Goal: Task Accomplishment & Management: Use online tool/utility

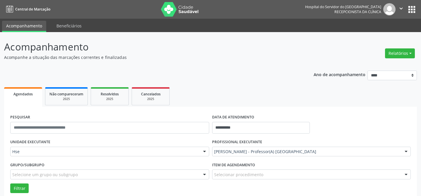
scroll to position [39, 0]
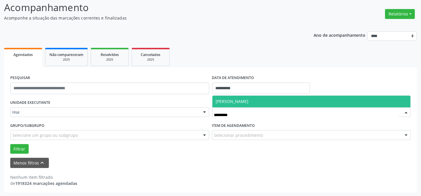
click at [248, 101] on span "[PERSON_NAME]" at bounding box center [232, 102] width 33 height 6
type input "********"
click at [241, 96] on span "[PERSON_NAME]" at bounding box center [311, 102] width 198 height 12
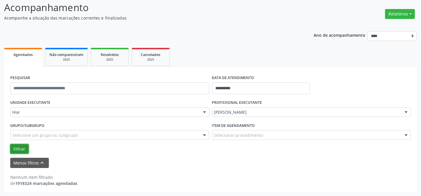
click at [13, 146] on button "Filtrar" at bounding box center [19, 149] width 18 height 10
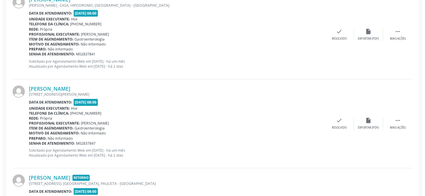
scroll to position [172, 0]
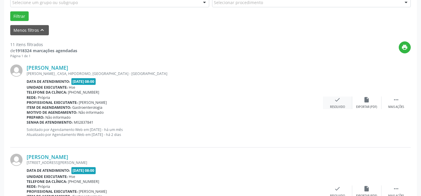
click at [331, 101] on div "check Resolvido" at bounding box center [337, 103] width 29 height 13
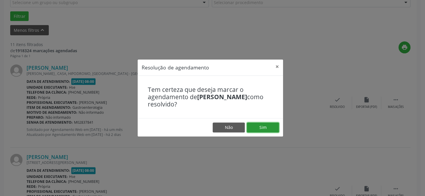
drag, startPoint x: 262, startPoint y: 129, endPoint x: 249, endPoint y: 121, distance: 15.5
click at [262, 129] on button "Sim" at bounding box center [263, 128] width 32 height 10
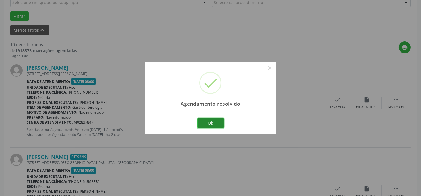
click at [211, 125] on button "Ok" at bounding box center [210, 123] width 26 height 10
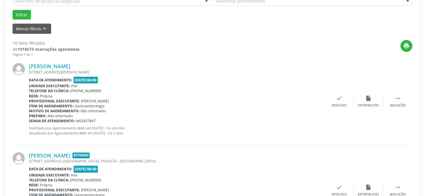
scroll to position [199, 0]
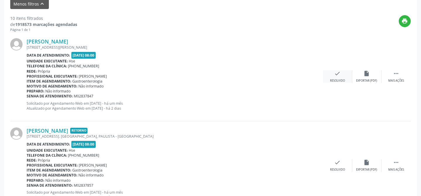
click at [336, 77] on div "check Resolvido" at bounding box center [337, 76] width 29 height 13
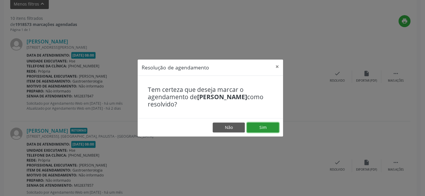
click at [272, 127] on button "Sim" at bounding box center [263, 128] width 32 height 10
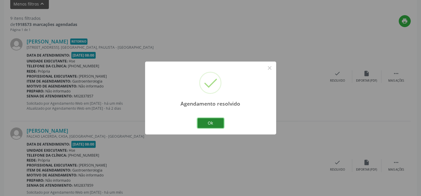
click at [210, 121] on button "Ok" at bounding box center [210, 123] width 26 height 10
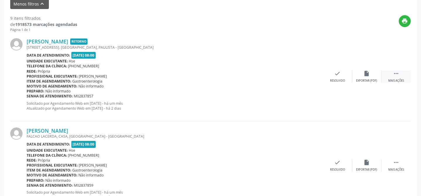
click at [397, 80] on div "Mais ações" at bounding box center [396, 81] width 16 height 4
click at [372, 79] on div "Não compareceu" at bounding box center [366, 81] width 25 height 4
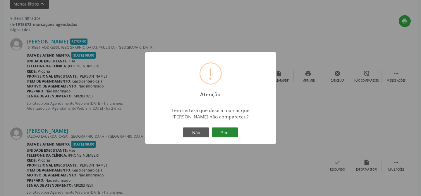
click at [227, 134] on button "Sim" at bounding box center [225, 133] width 26 height 10
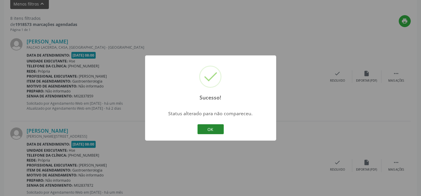
click at [213, 130] on button "OK" at bounding box center [210, 130] width 26 height 10
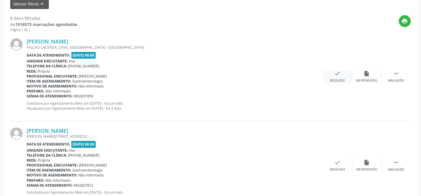
click at [338, 77] on div "check Resolvido" at bounding box center [337, 76] width 29 height 13
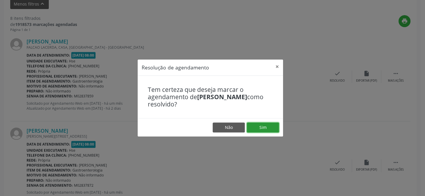
click at [261, 131] on button "Sim" at bounding box center [263, 128] width 32 height 10
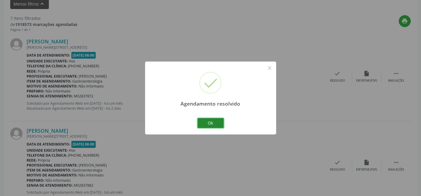
click at [215, 123] on button "Ok" at bounding box center [210, 123] width 26 height 10
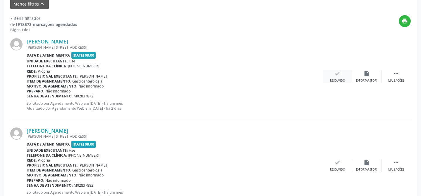
click at [334, 73] on icon "check" at bounding box center [337, 73] width 6 height 6
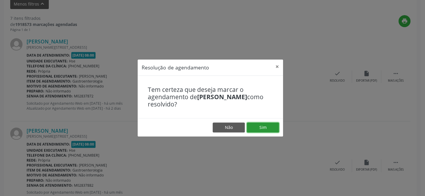
click at [270, 125] on button "Sim" at bounding box center [263, 128] width 32 height 10
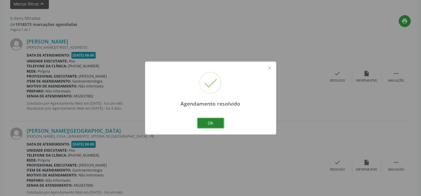
click at [222, 122] on button "Ok" at bounding box center [210, 123] width 26 height 10
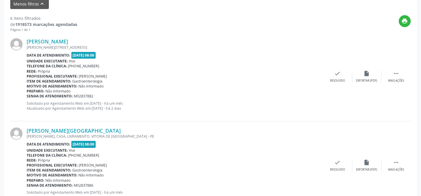
click at [220, 122] on div "[PERSON_NAME][GEOGRAPHIC_DATA] [PERSON_NAME], CASA, LIVRAMENTO, VITORIA DE [GEO…" at bounding box center [210, 166] width 400 height 89
click at [339, 78] on div "check Resolvido" at bounding box center [337, 76] width 29 height 13
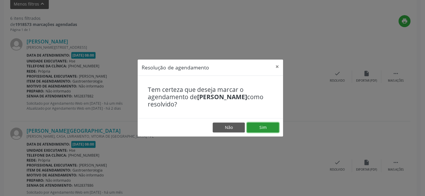
click at [261, 124] on button "Sim" at bounding box center [263, 128] width 32 height 10
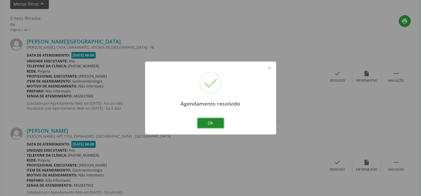
click at [199, 124] on button "Ok" at bounding box center [210, 123] width 26 height 10
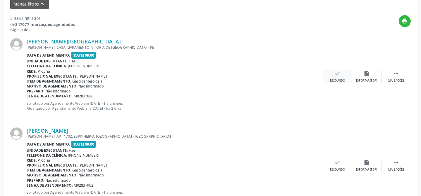
click at [334, 75] on icon "check" at bounding box center [337, 73] width 6 height 6
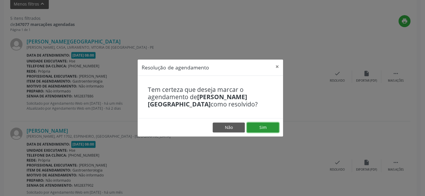
click at [256, 123] on button "Sim" at bounding box center [263, 128] width 32 height 10
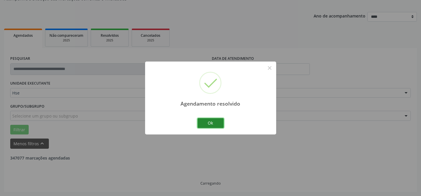
click at [213, 123] on button "Ok" at bounding box center [210, 123] width 26 height 10
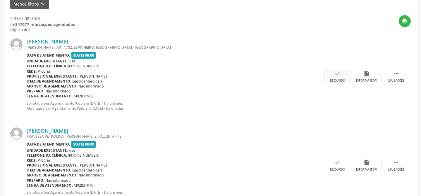
click at [330, 75] on div "check Resolvido" at bounding box center [337, 76] width 29 height 13
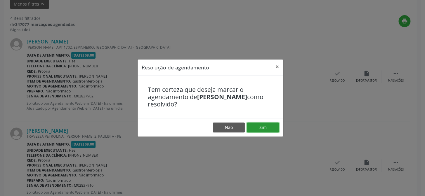
click at [267, 125] on button "Sim" at bounding box center [263, 128] width 32 height 10
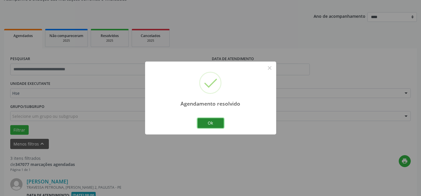
click at [217, 121] on button "Ok" at bounding box center [210, 123] width 26 height 10
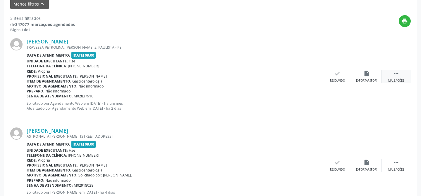
click at [398, 77] on div " Mais ações" at bounding box center [395, 76] width 29 height 13
click at [364, 77] on div "alarm_off Não compareceu" at bounding box center [366, 76] width 29 height 13
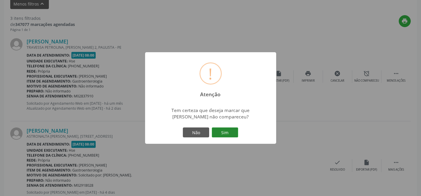
click at [234, 132] on button "Sim" at bounding box center [225, 133] width 26 height 10
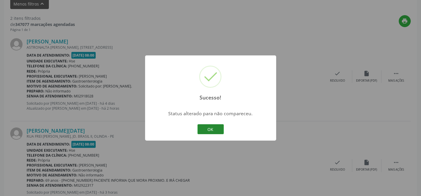
click at [211, 128] on button "OK" at bounding box center [210, 130] width 26 height 10
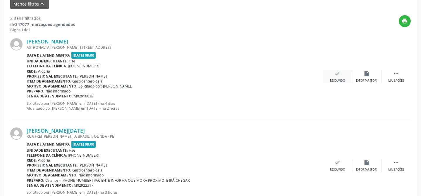
click at [332, 79] on div "Resolvido" at bounding box center [337, 81] width 15 height 4
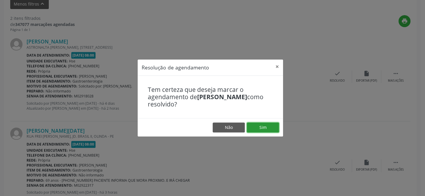
drag, startPoint x: 257, startPoint y: 130, endPoint x: 257, endPoint y: 127, distance: 3.8
click at [258, 130] on button "Sim" at bounding box center [263, 128] width 32 height 10
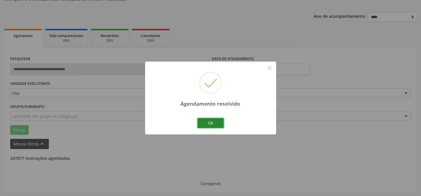
click at [210, 121] on button "Ok" at bounding box center [210, 123] width 26 height 10
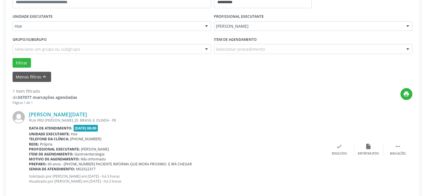
scroll to position [134, 0]
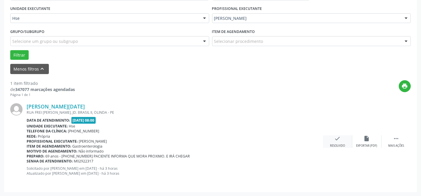
click at [339, 144] on div "Resolvido" at bounding box center [337, 146] width 15 height 4
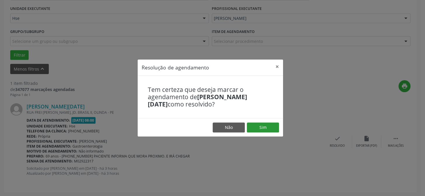
click at [270, 123] on footer "Não Sim" at bounding box center [211, 127] width 146 height 18
click at [266, 126] on button "Sim" at bounding box center [263, 128] width 32 height 10
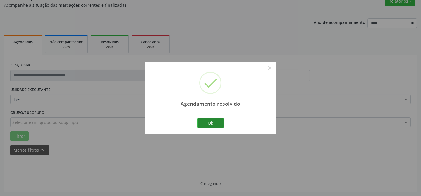
scroll to position [39, 0]
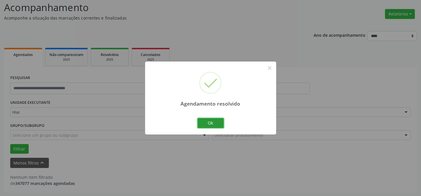
drag, startPoint x: 200, startPoint y: 120, endPoint x: 213, endPoint y: 123, distance: 13.7
click at [203, 121] on button "Ok" at bounding box center [210, 123] width 26 height 10
